Goal: Communication & Community: Answer question/provide support

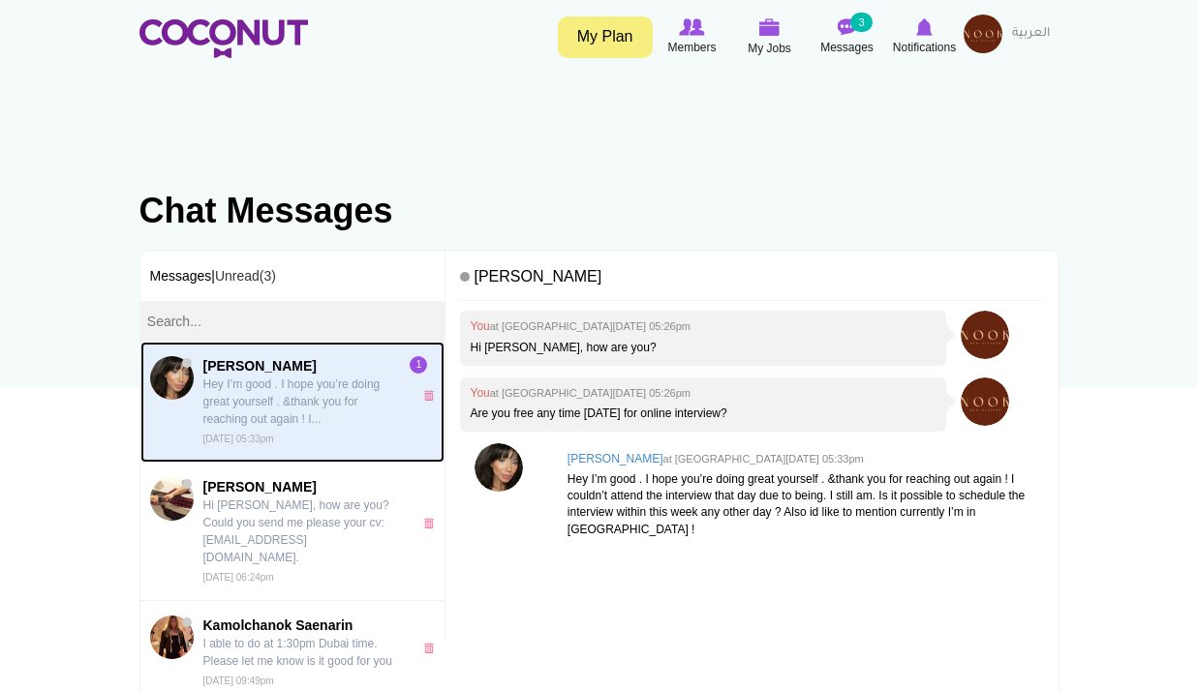
click at [275, 394] on p "Hey I’m good . I hope you’re doing great yourself . &thank you for reaching out…" at bounding box center [302, 402] width 199 height 52
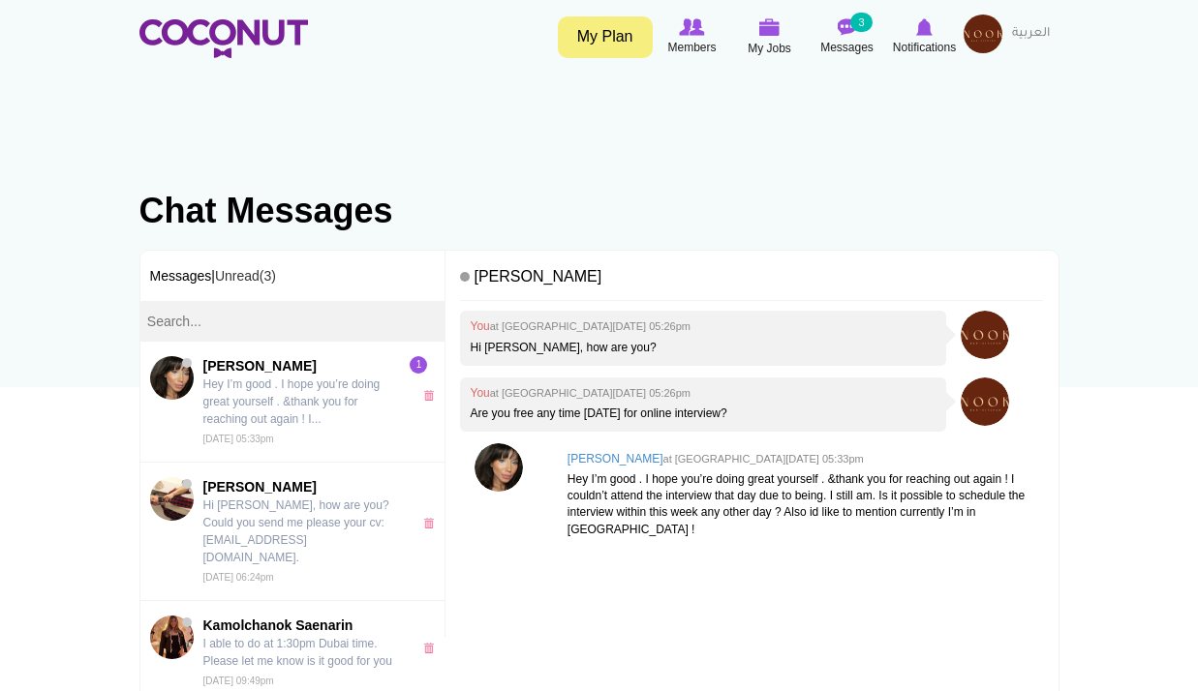
click at [830, 498] on p "Hey I’m good . I hope you’re doing great yourself . &thank you for reaching out…" at bounding box center [800, 505] width 467 height 67
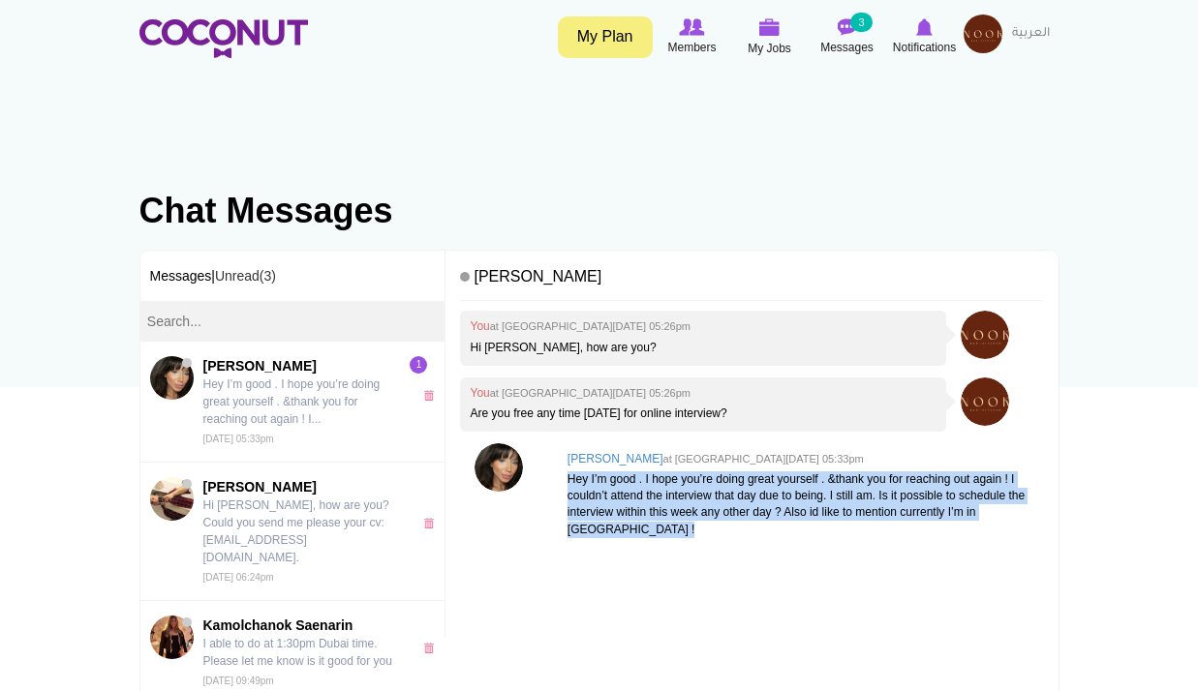
click at [830, 498] on p "Hey I’m good . I hope you’re doing great yourself . &thank you for reaching out…" at bounding box center [800, 505] width 467 height 67
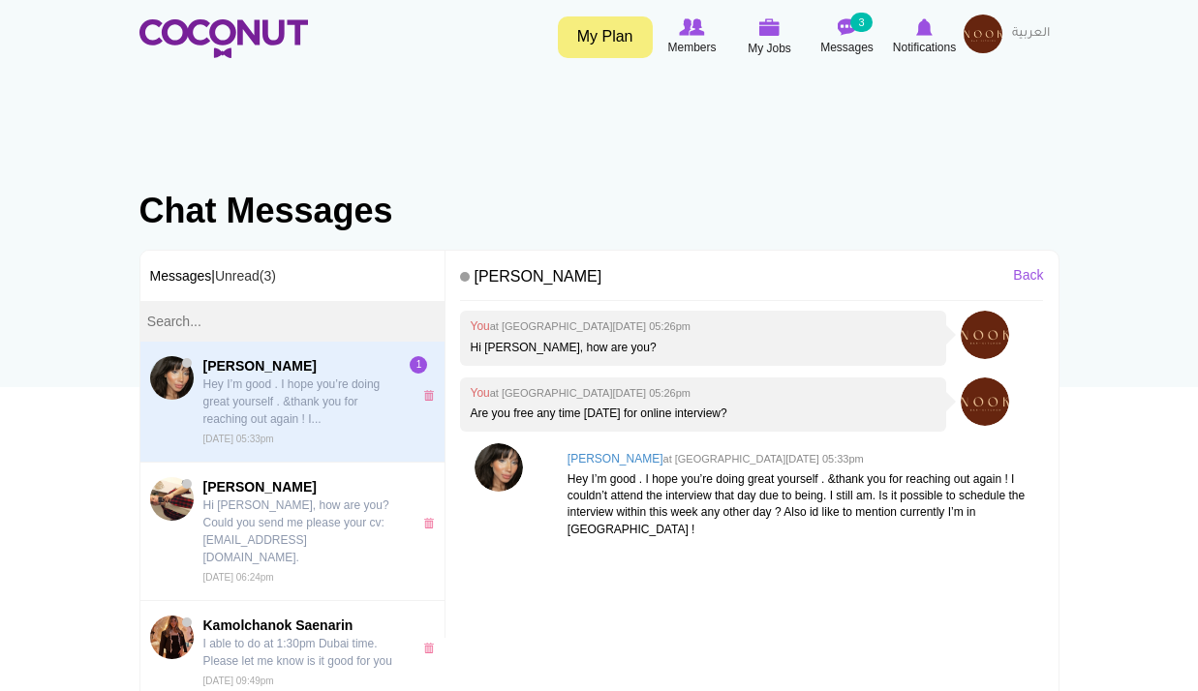
click at [840, 526] on p "Hey I’m good . I hope you’re doing great yourself . &thank you for reaching out…" at bounding box center [800, 505] width 467 height 67
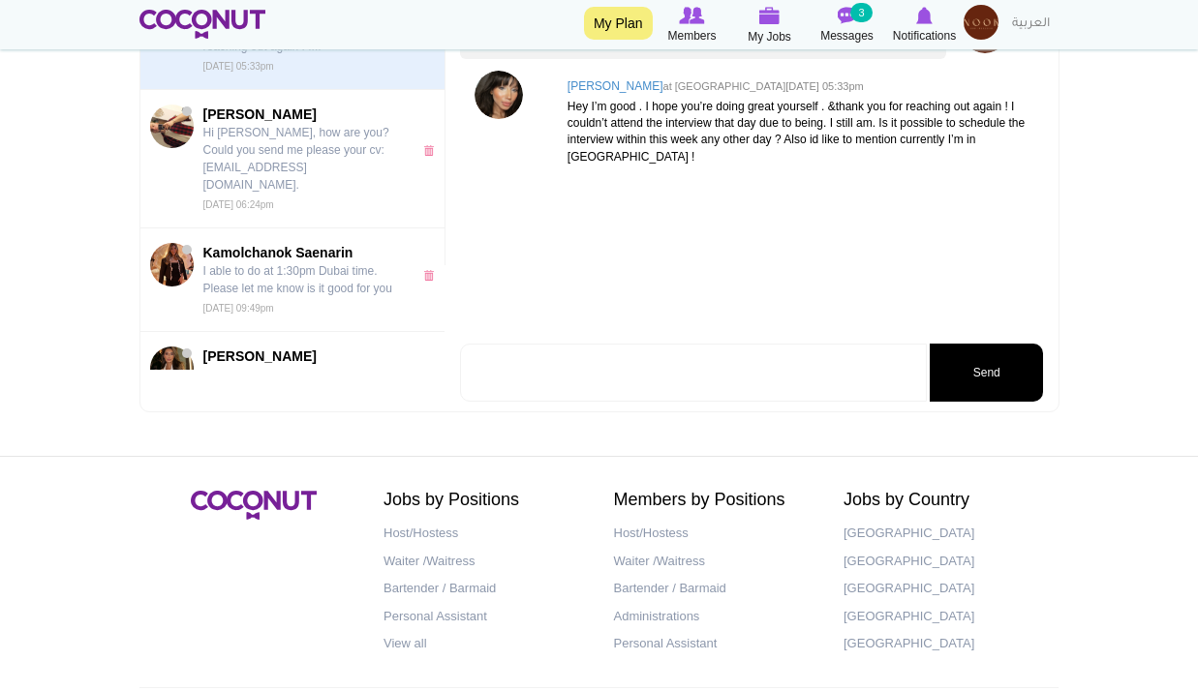
scroll to position [257, 0]
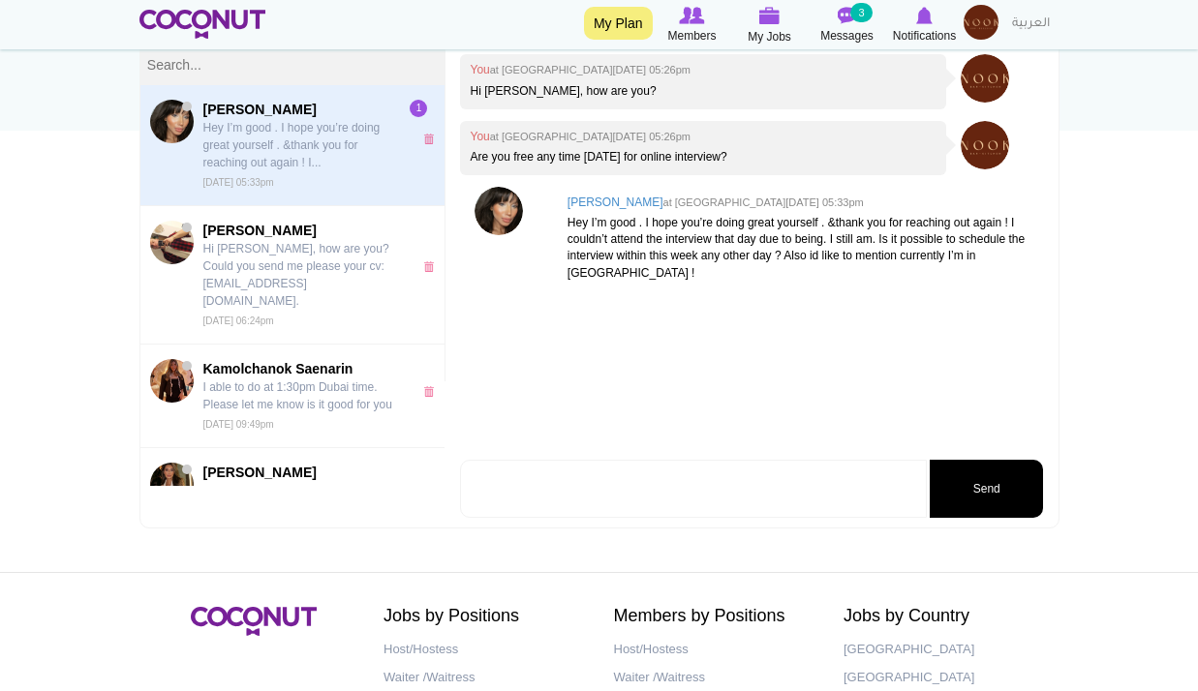
click at [623, 492] on textarea at bounding box center [693, 489] width 467 height 58
click at [623, 493] on textarea at bounding box center [693, 489] width 467 height 58
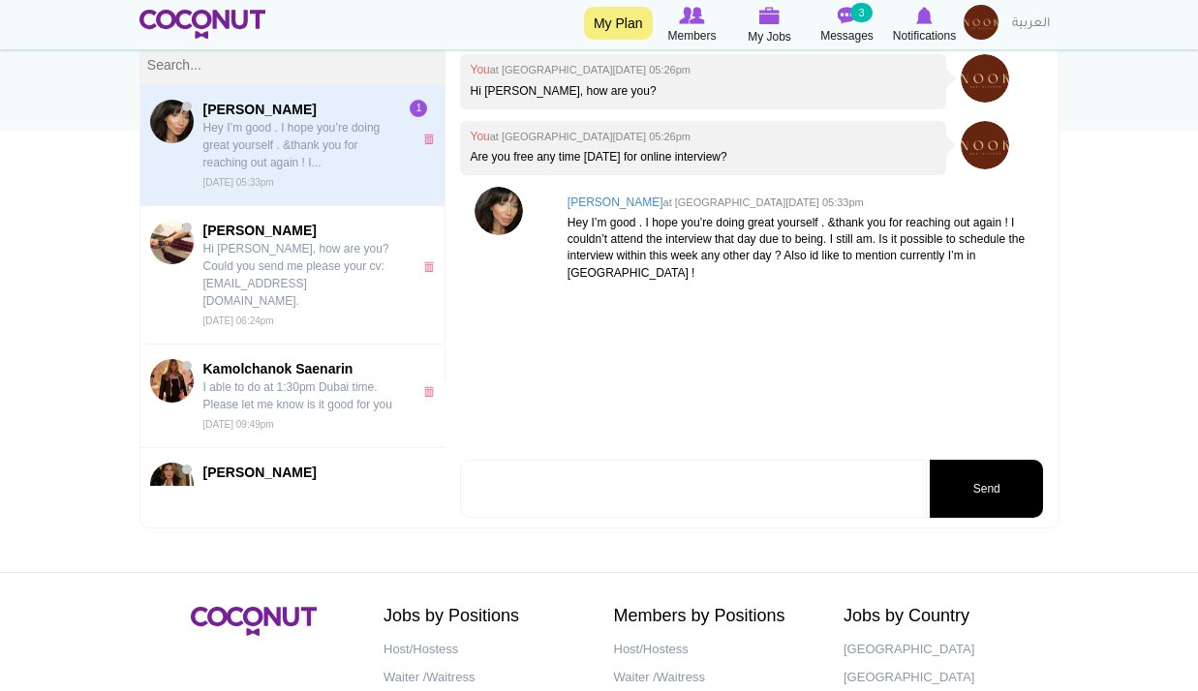
click at [623, 493] on textarea at bounding box center [693, 489] width 467 height 58
